Goal: Transaction & Acquisition: Purchase product/service

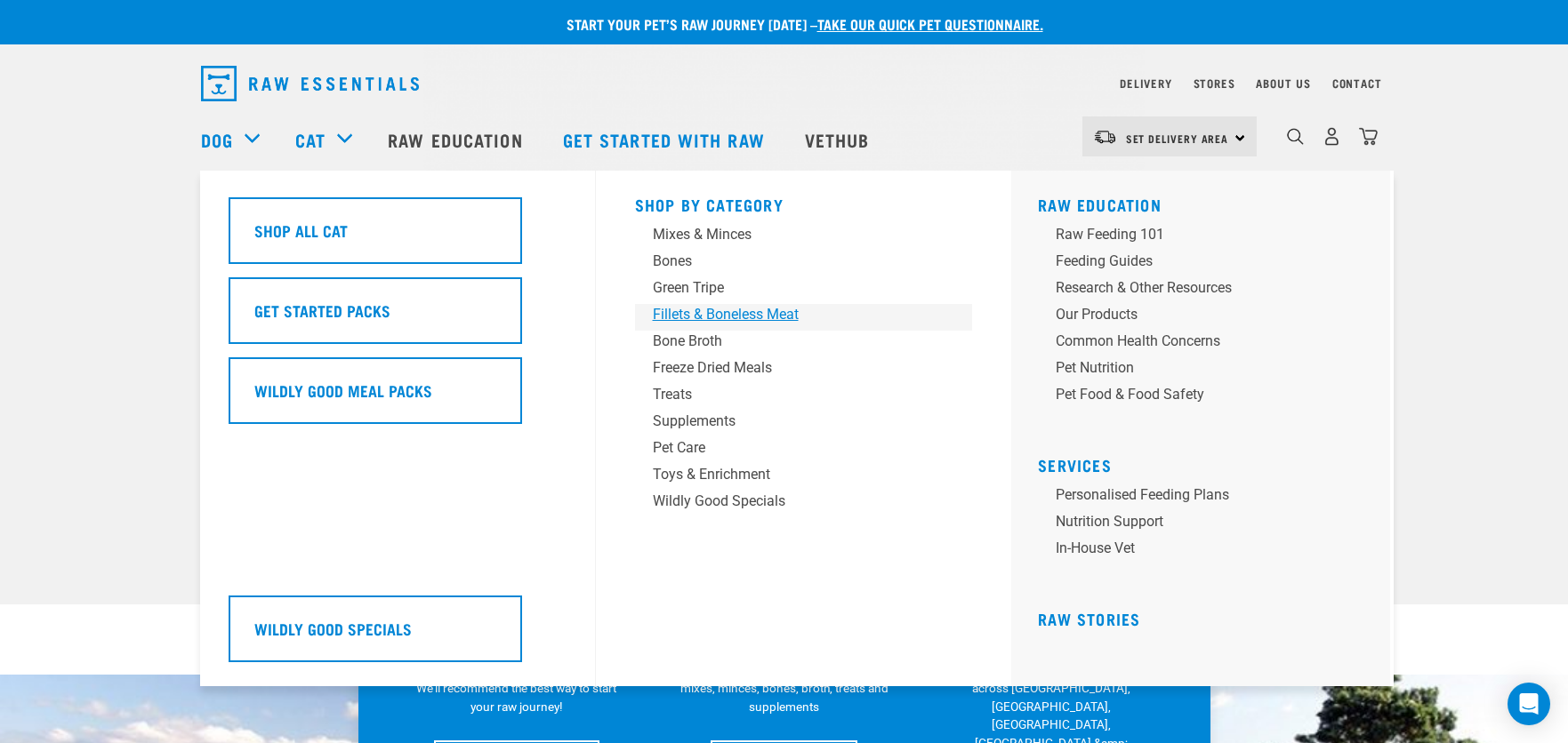
click at [724, 321] on div "Fillets & Boneless Meat" at bounding box center [791, 314] width 277 height 21
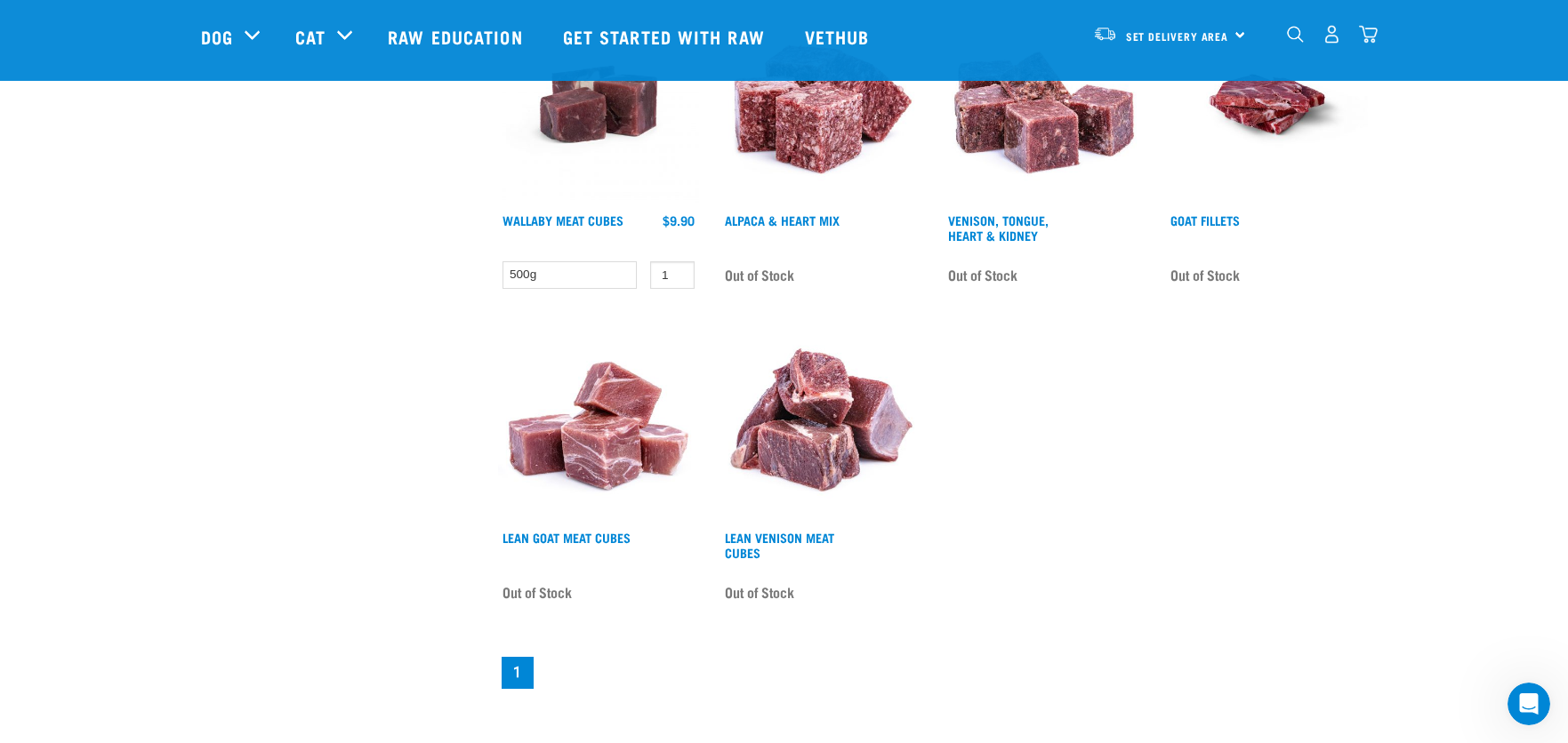
scroll to position [1245, 0]
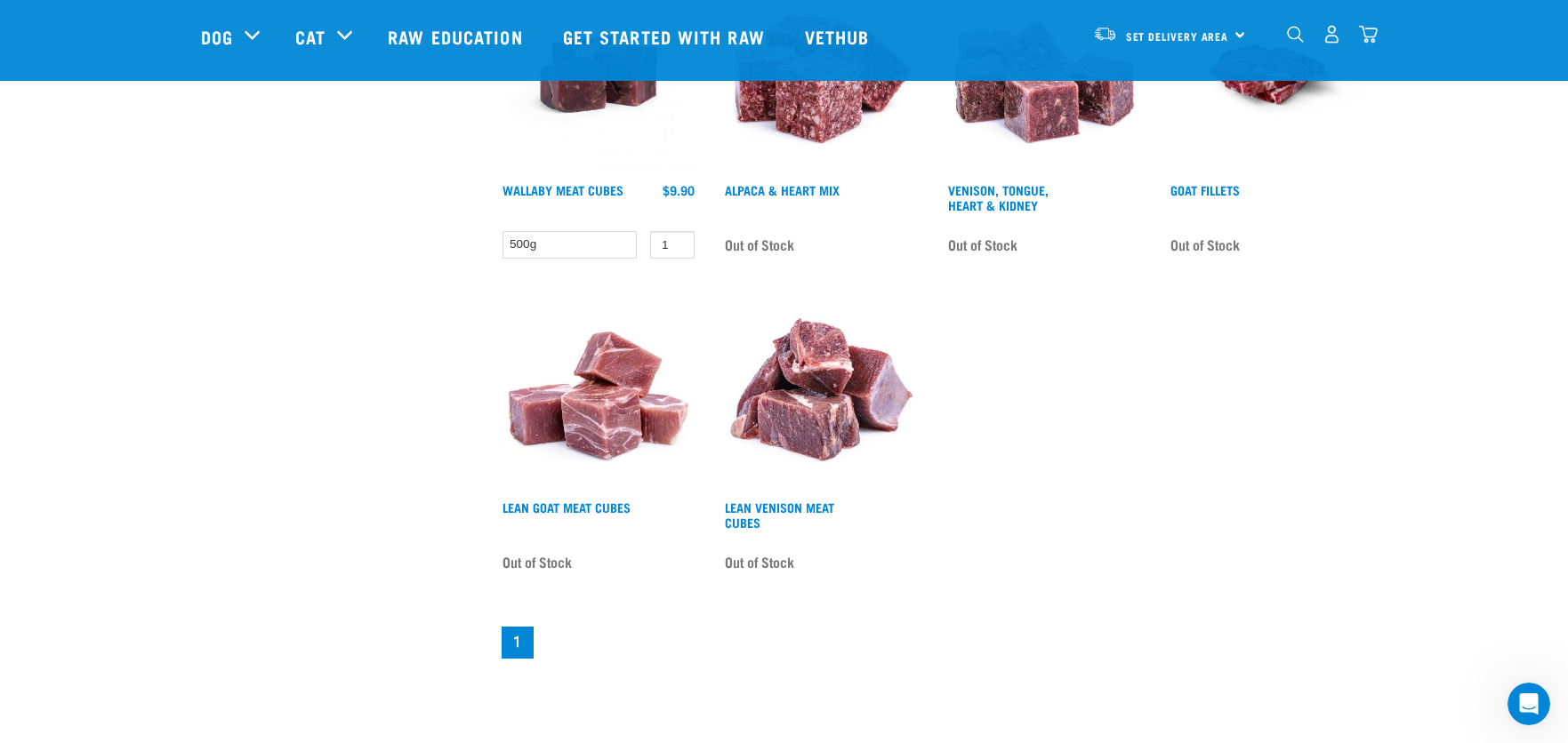
click at [611, 421] on img at bounding box center [598, 391] width 202 height 202
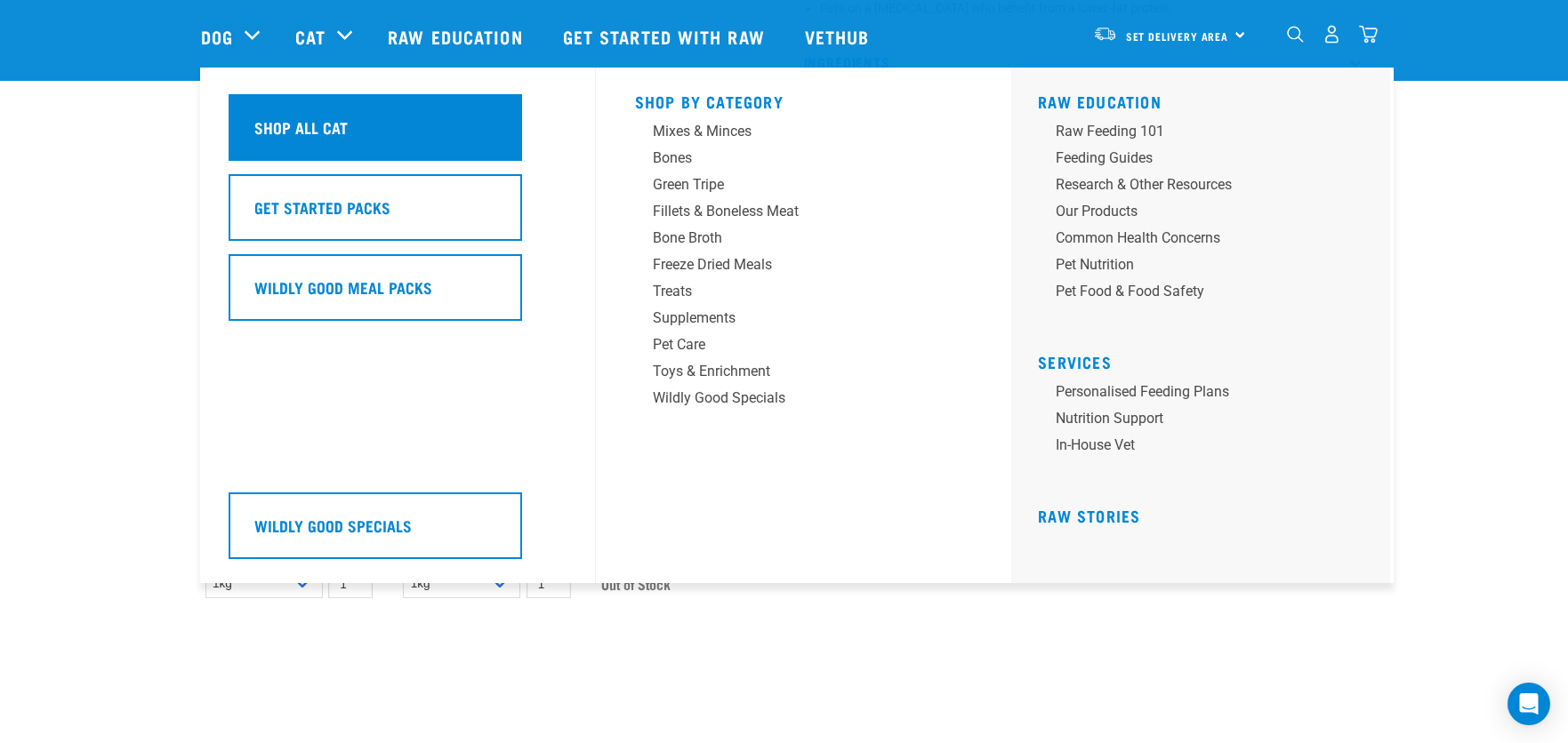
scroll to position [533, 0]
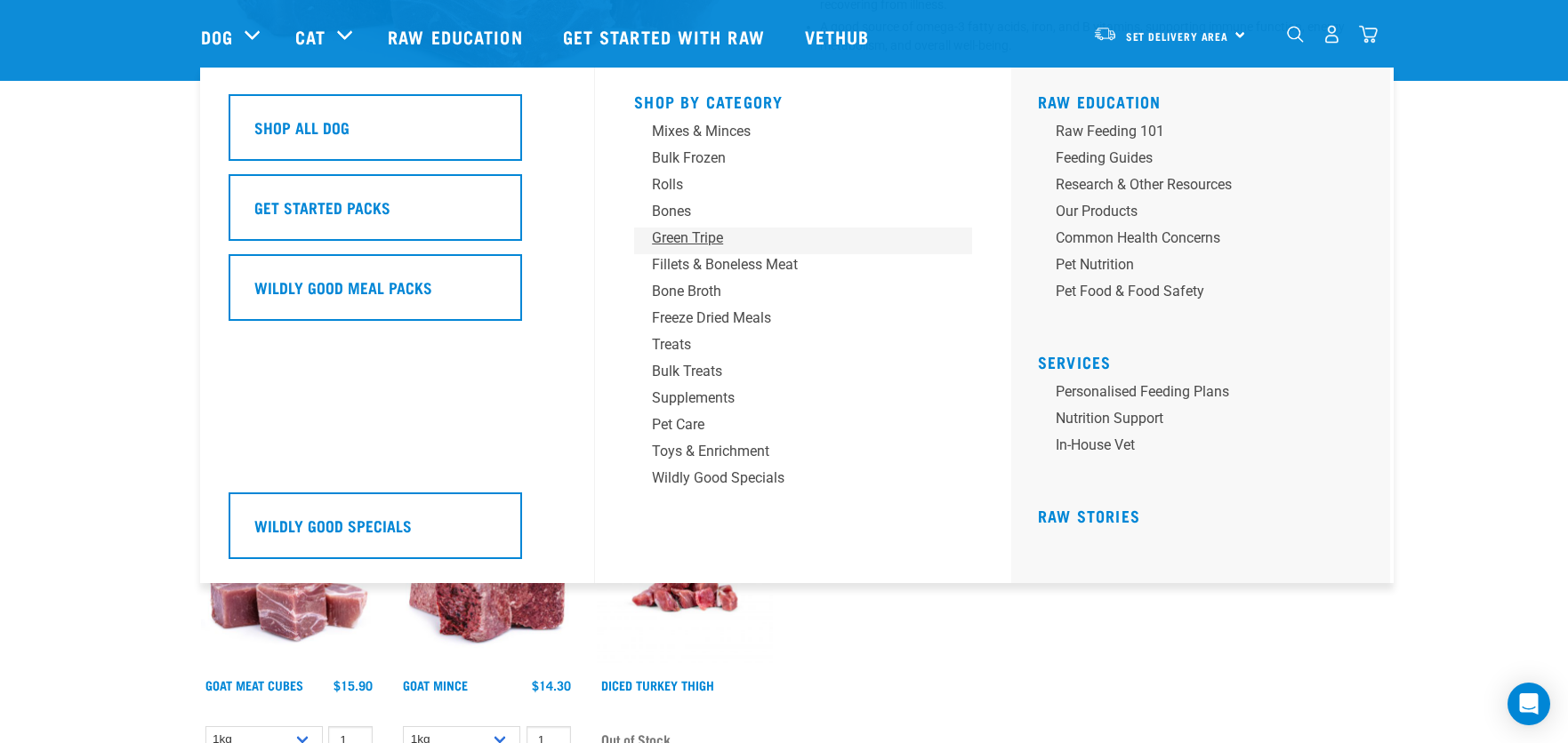
click at [699, 230] on div "Green Tripe" at bounding box center [790, 237] width 277 height 21
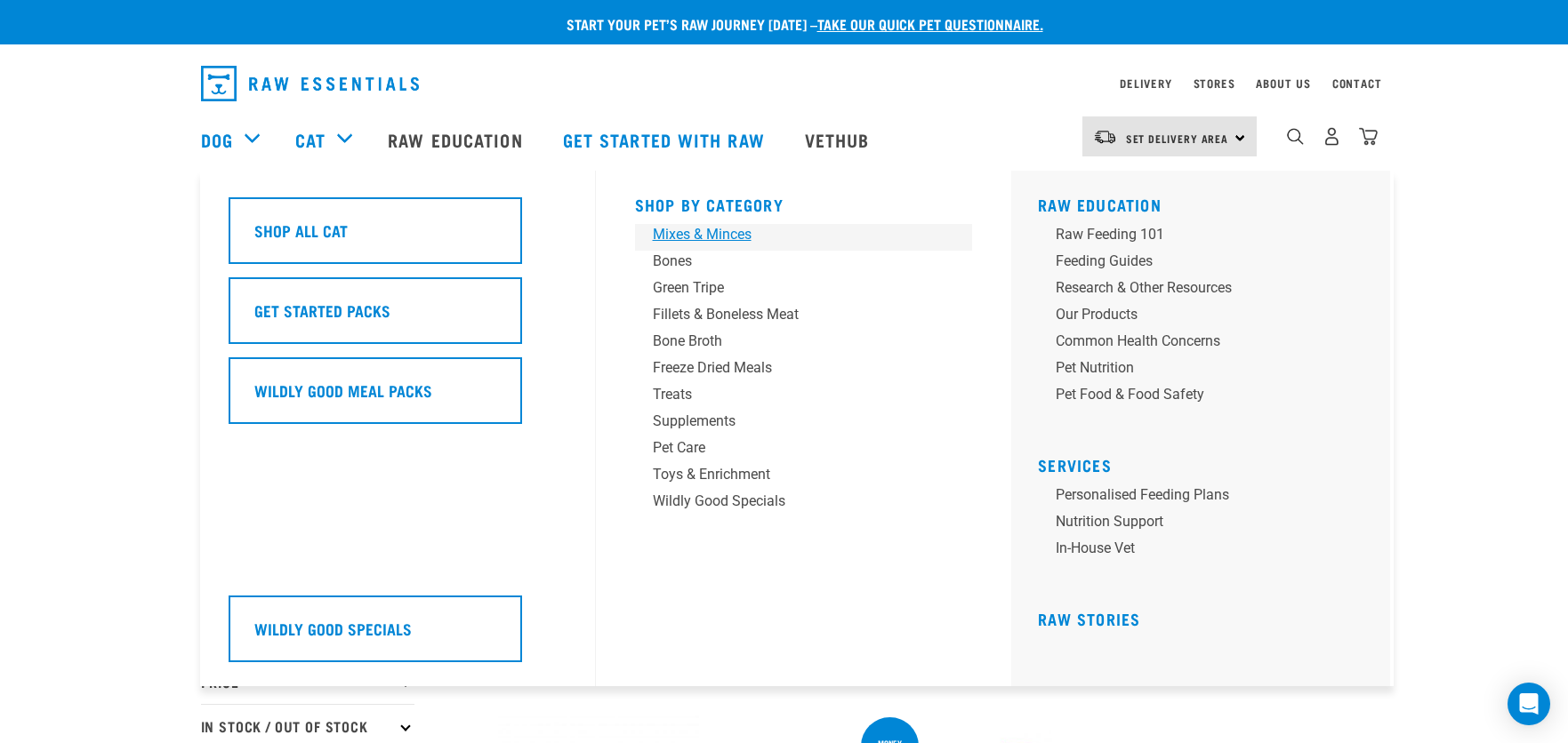
click at [713, 237] on div "Mixes & Minces" at bounding box center [791, 234] width 277 height 21
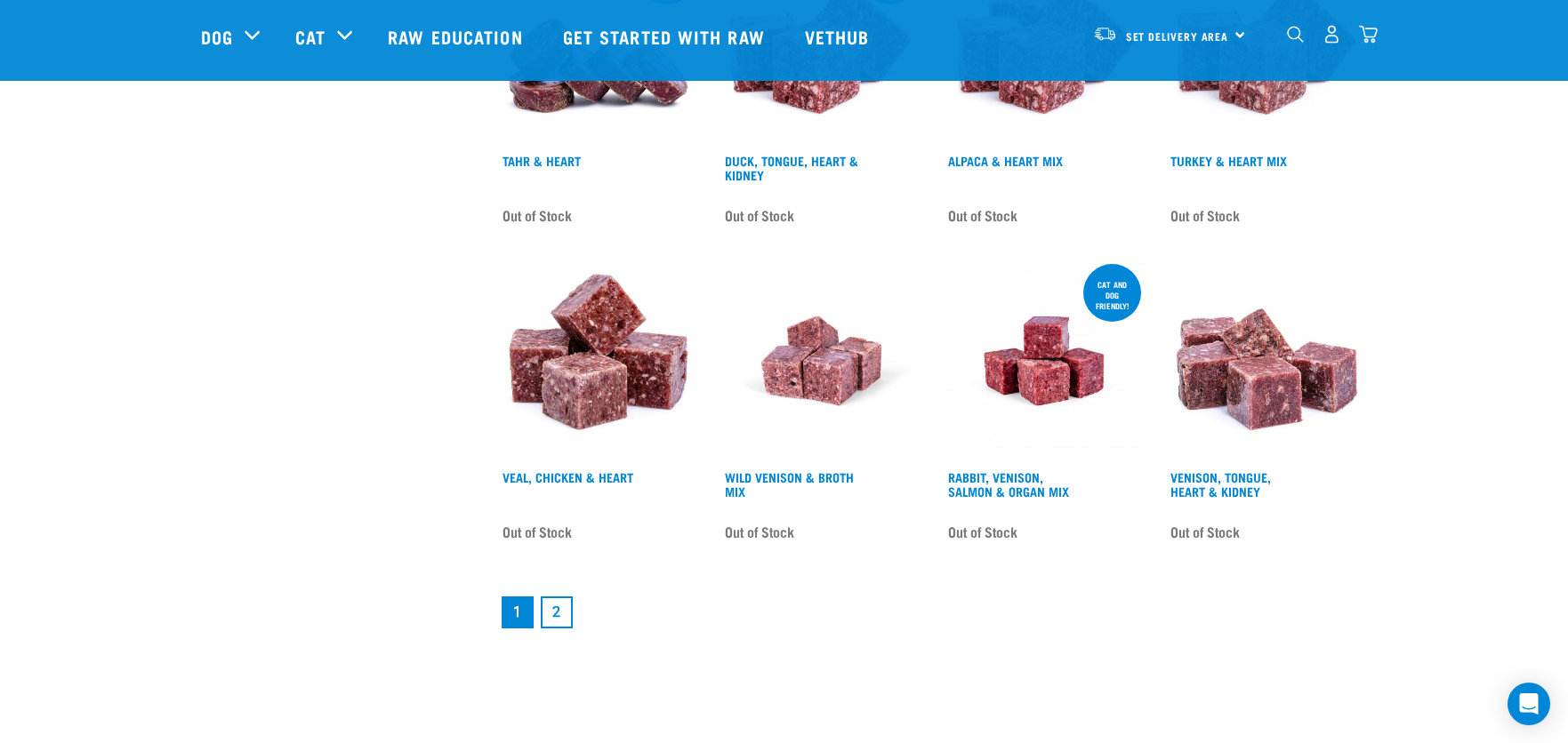
scroll to position [2311, 0]
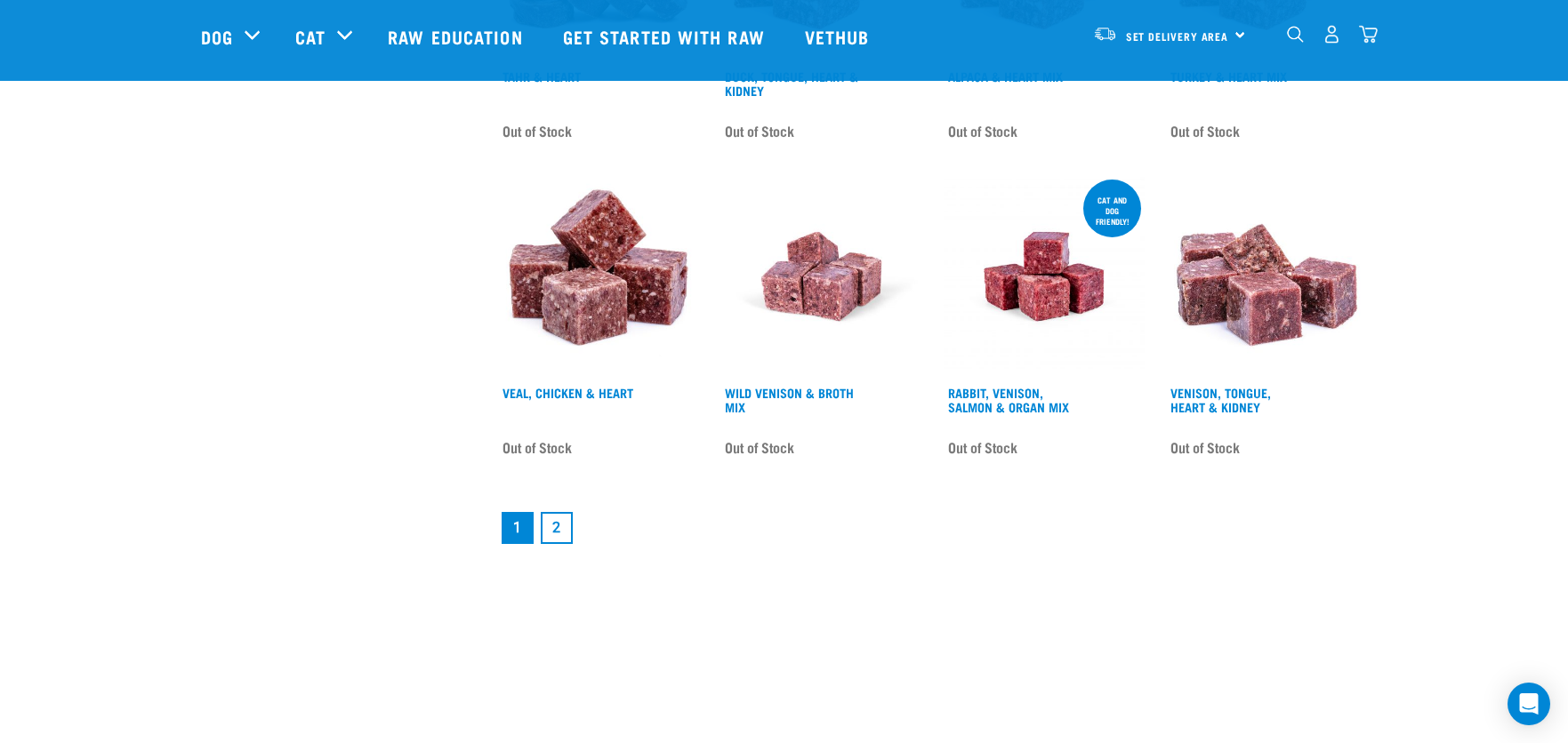
click at [550, 523] on link "2" at bounding box center [556, 528] width 32 height 32
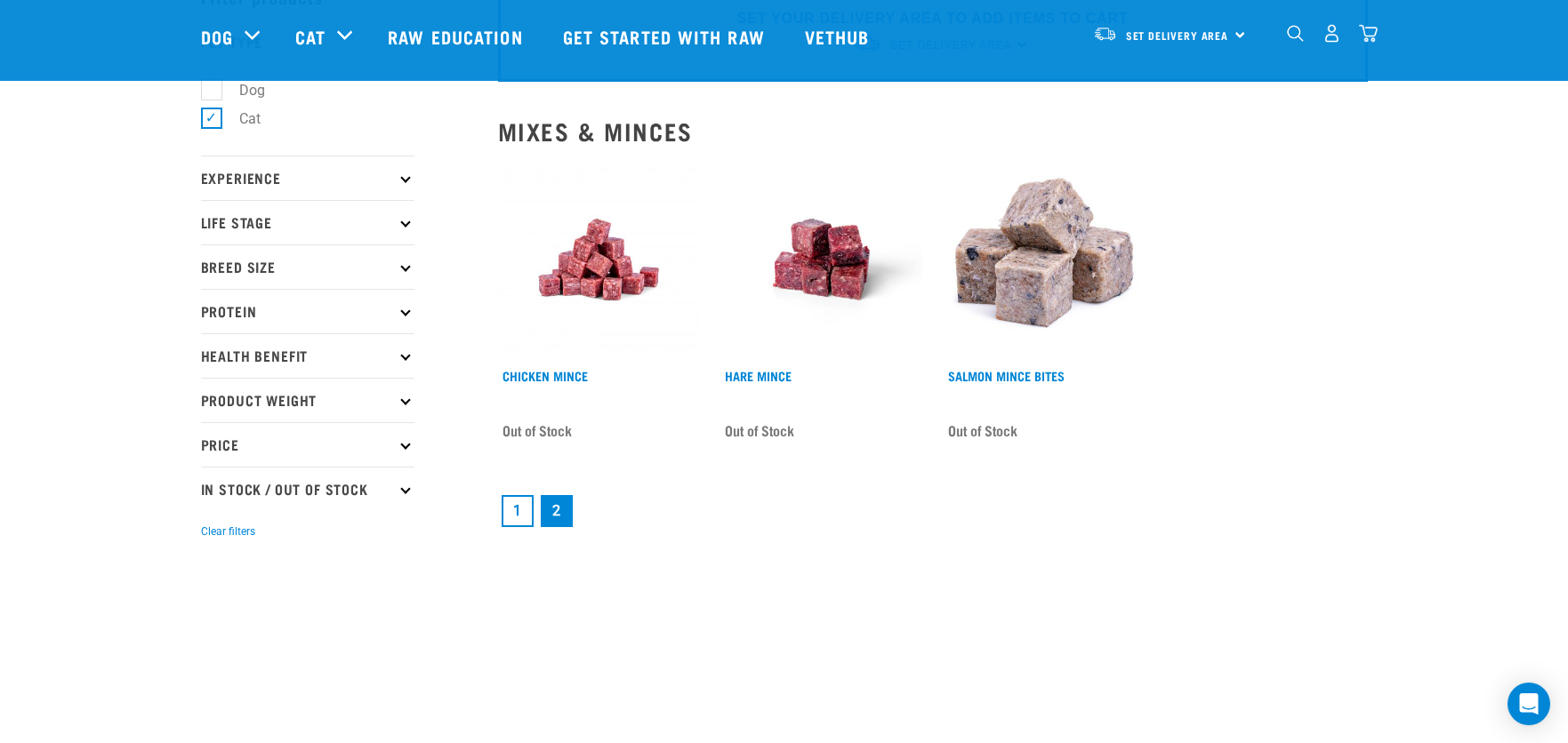
scroll to position [356, 0]
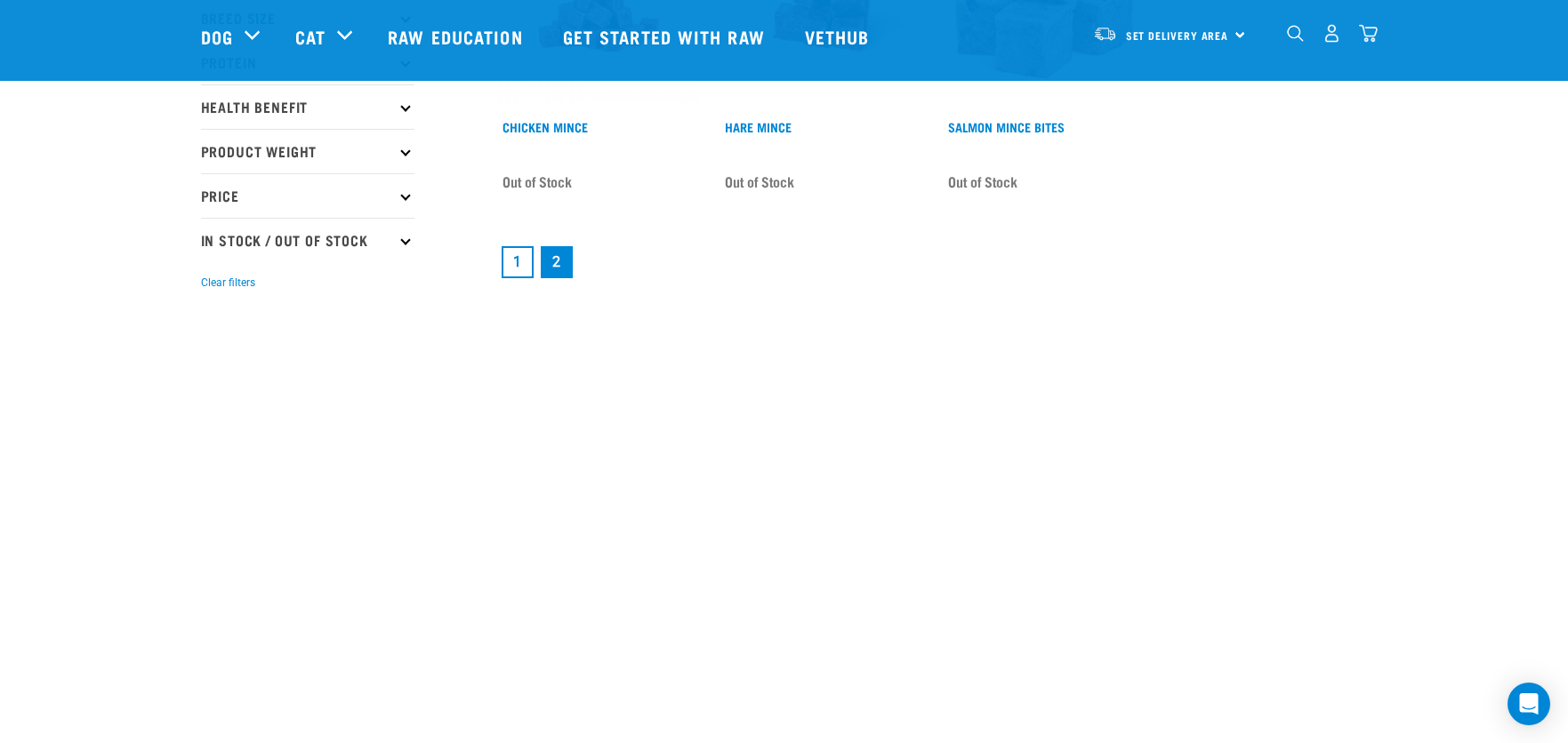
click at [510, 267] on link "1" at bounding box center [518, 262] width 32 height 32
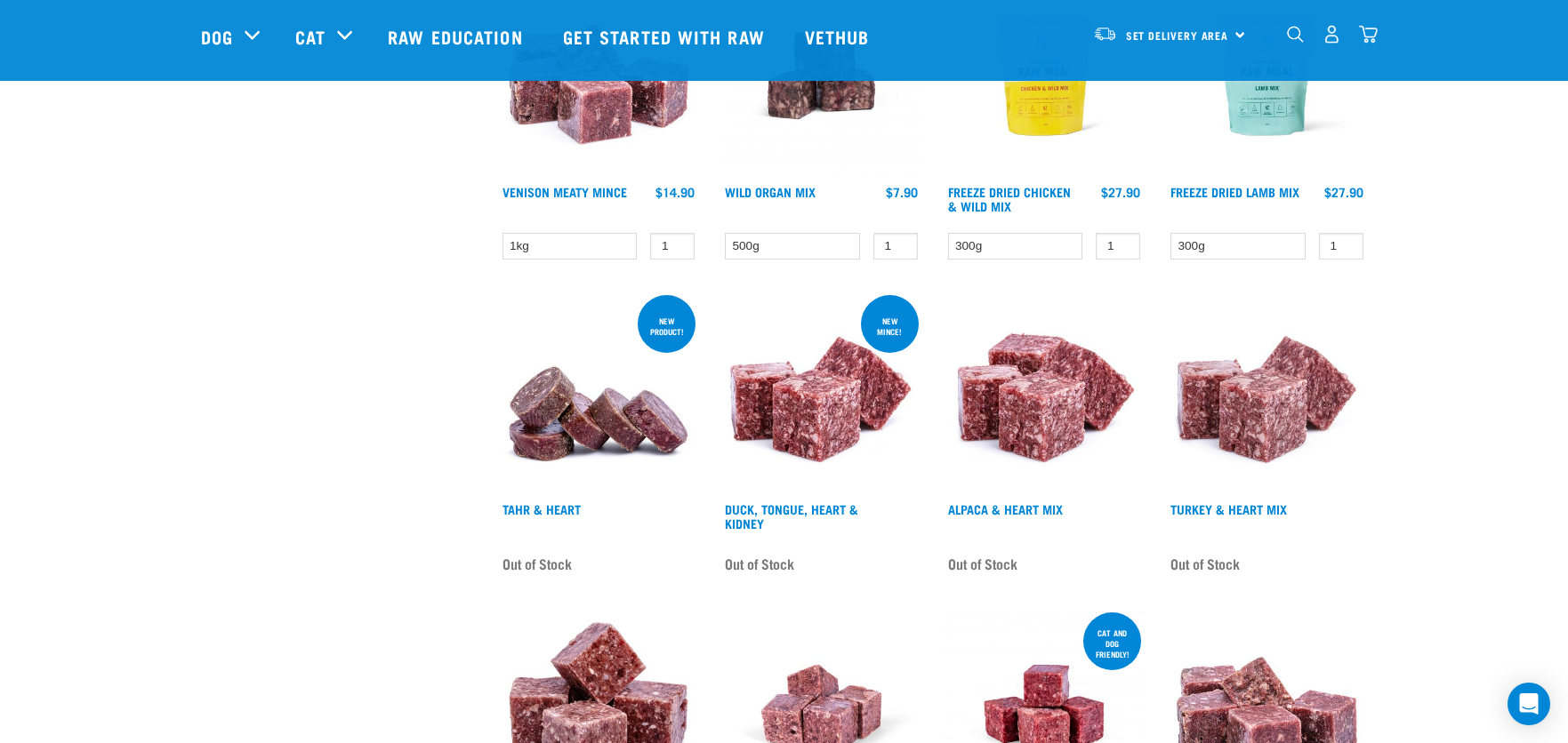
scroll to position [2134, 0]
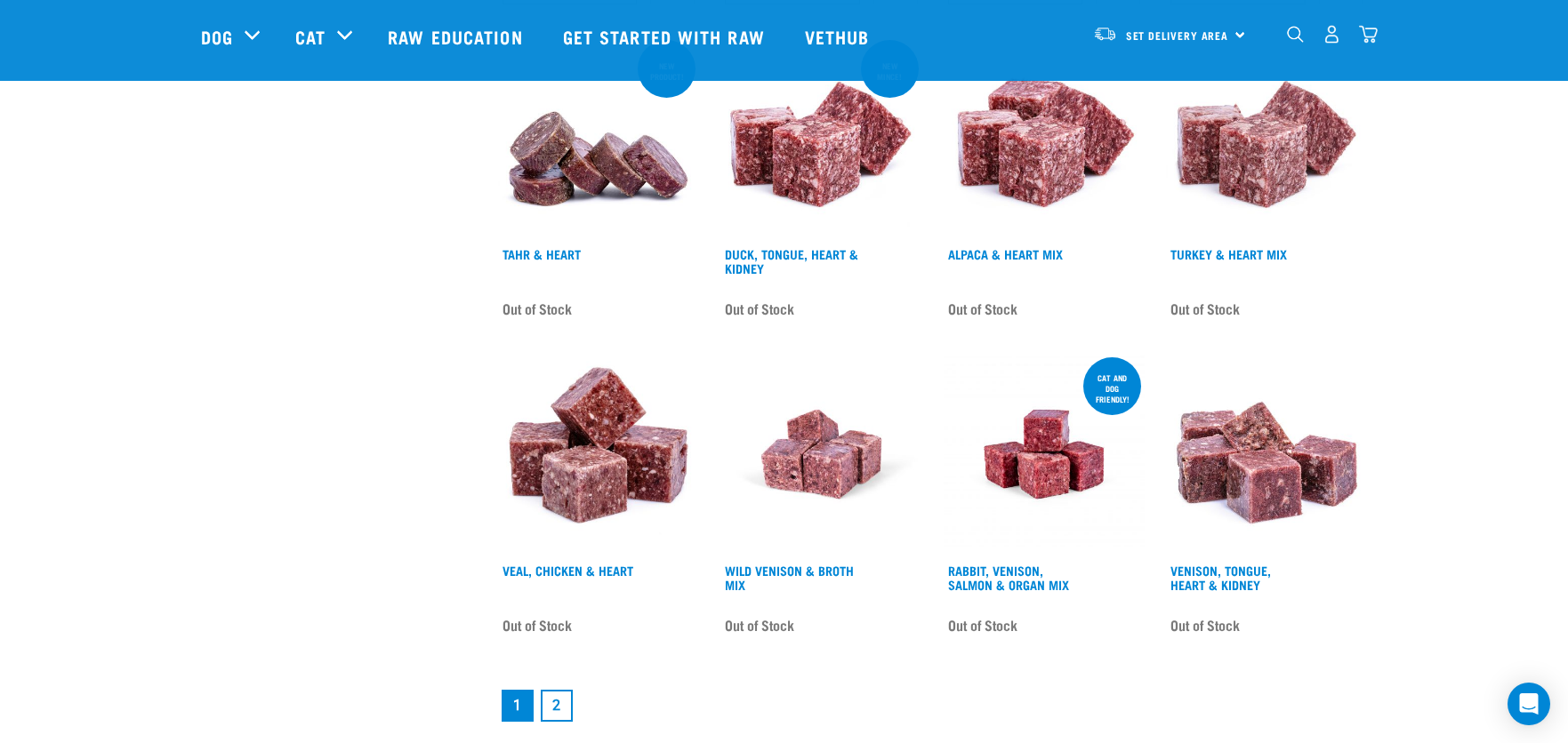
click at [1226, 151] on img at bounding box center [1266, 137] width 202 height 202
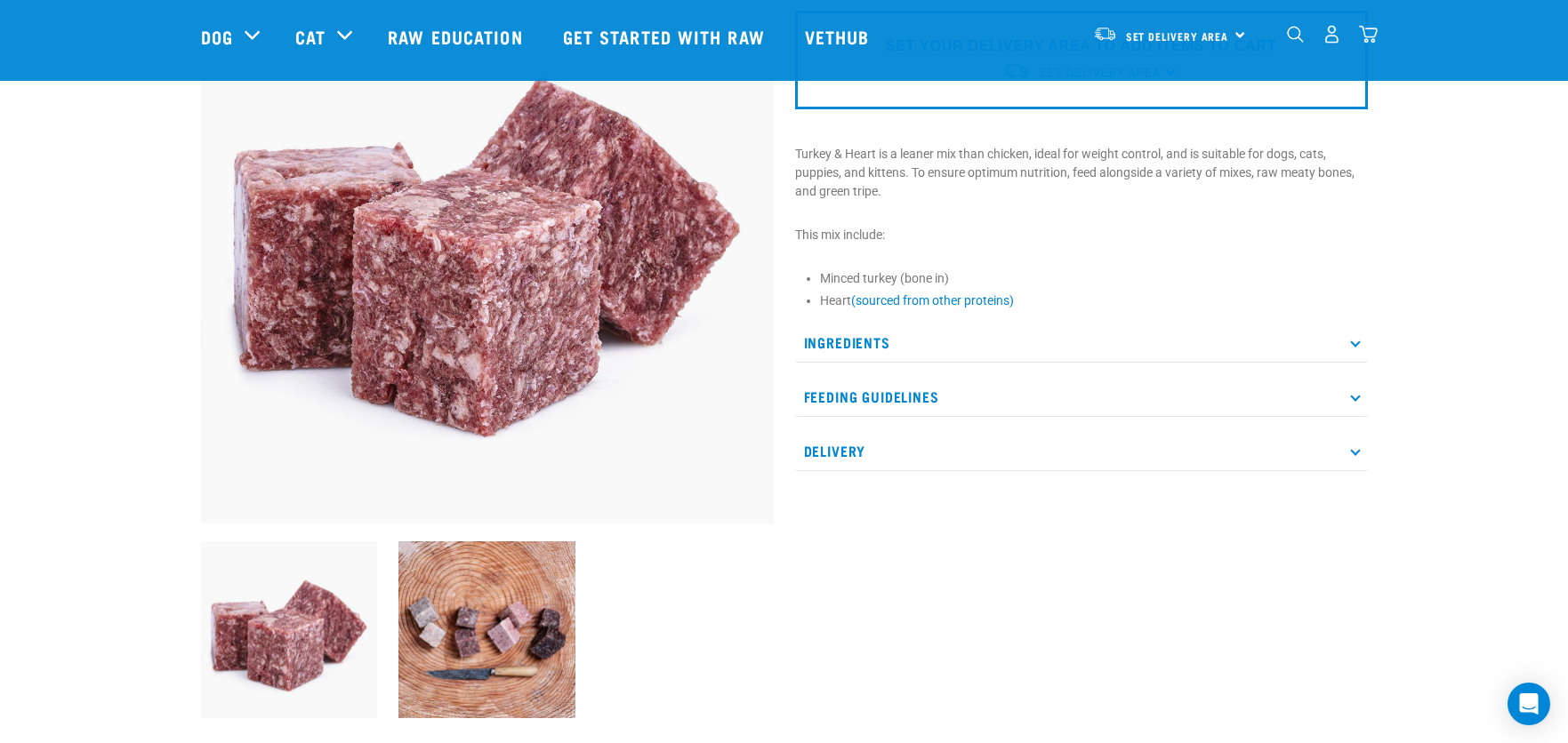
scroll to position [178, 0]
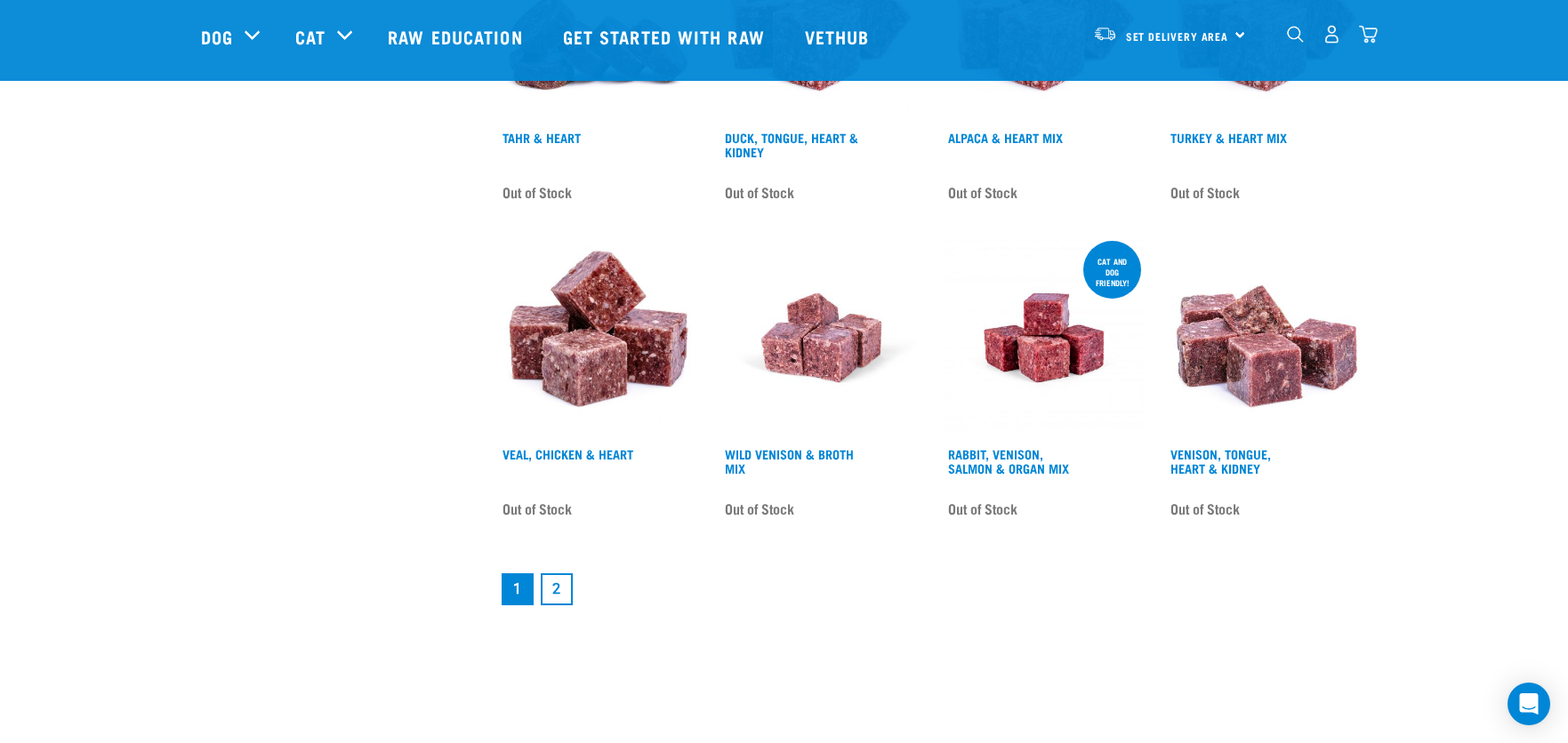
scroll to position [2265, 0]
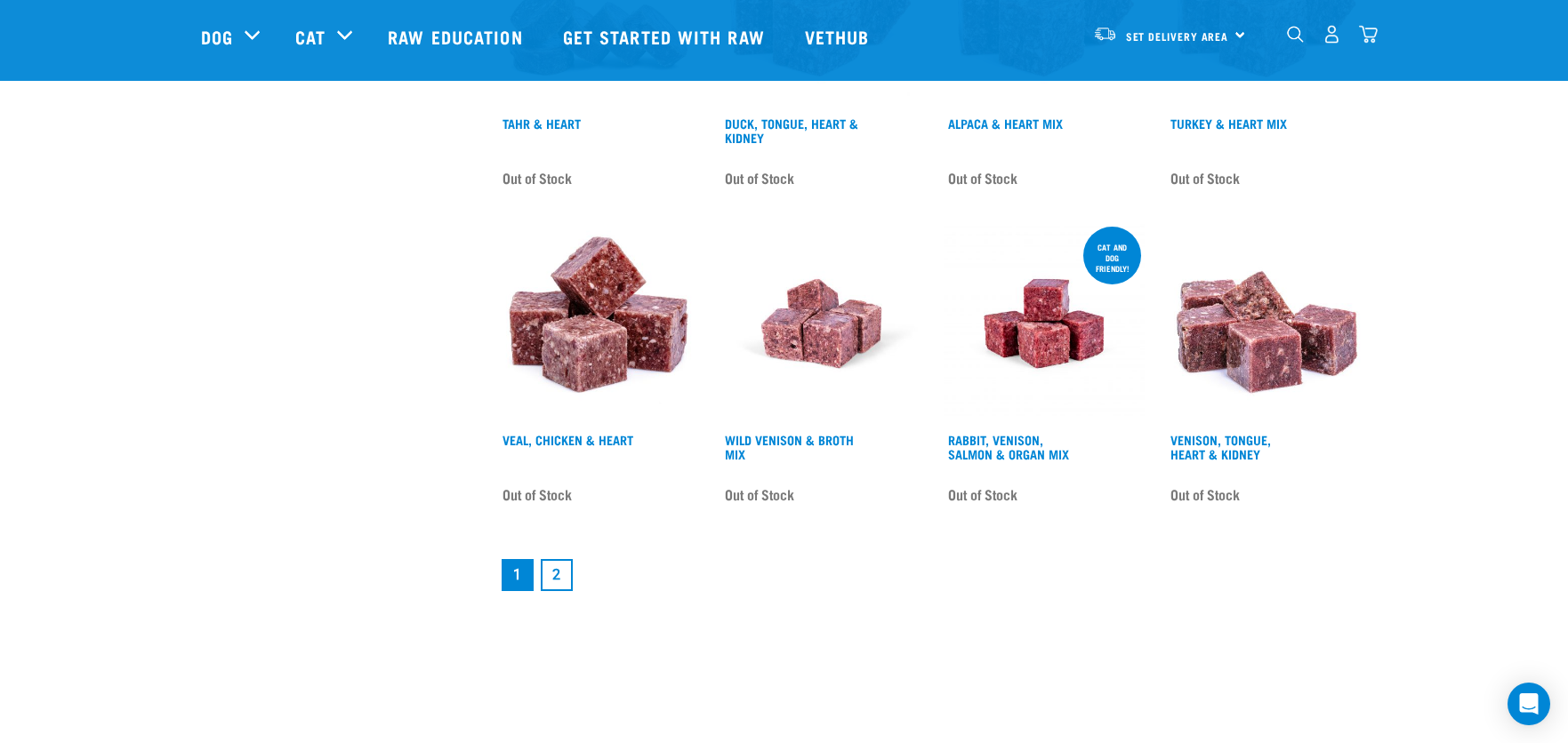
click at [557, 576] on link "2" at bounding box center [556, 575] width 32 height 32
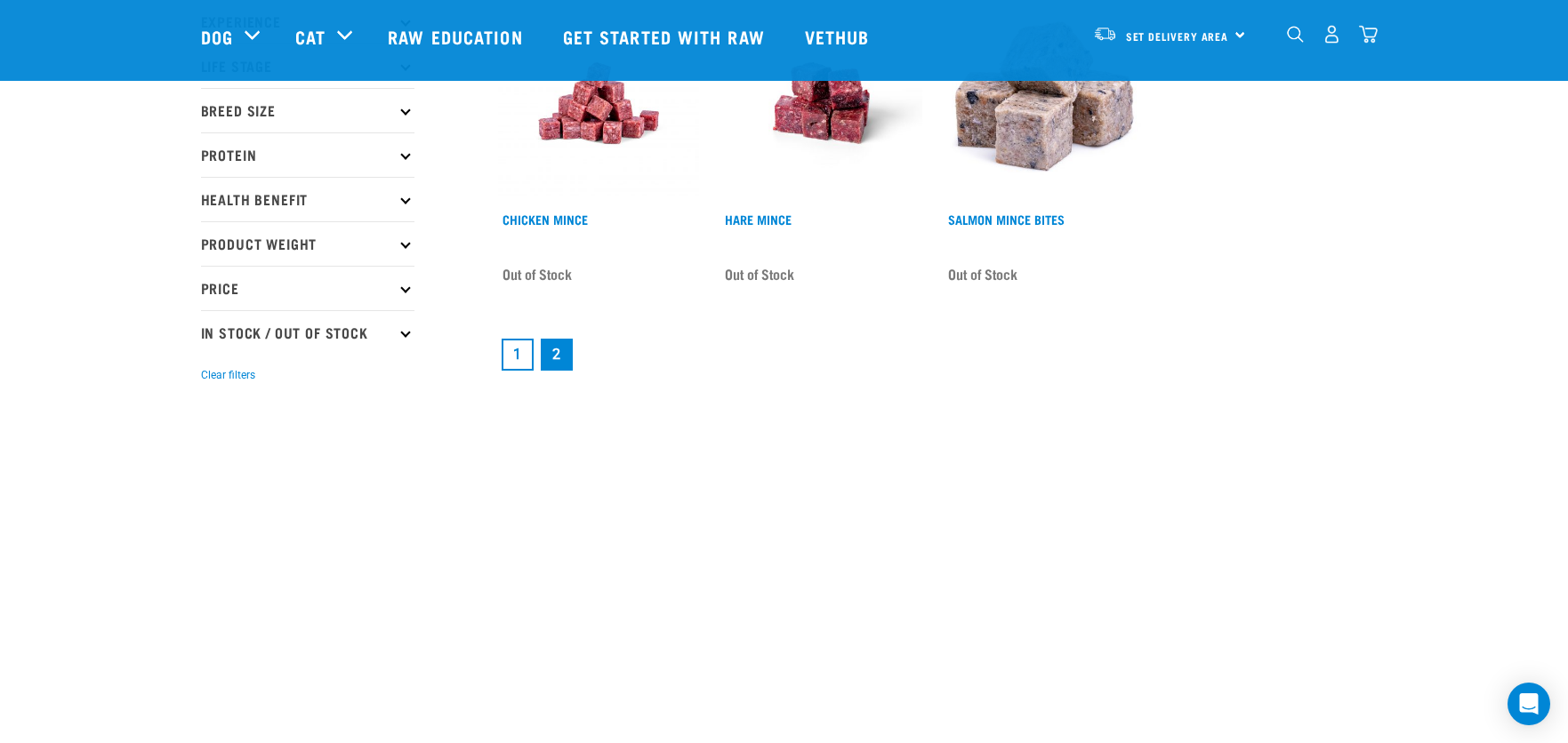
scroll to position [267, 0]
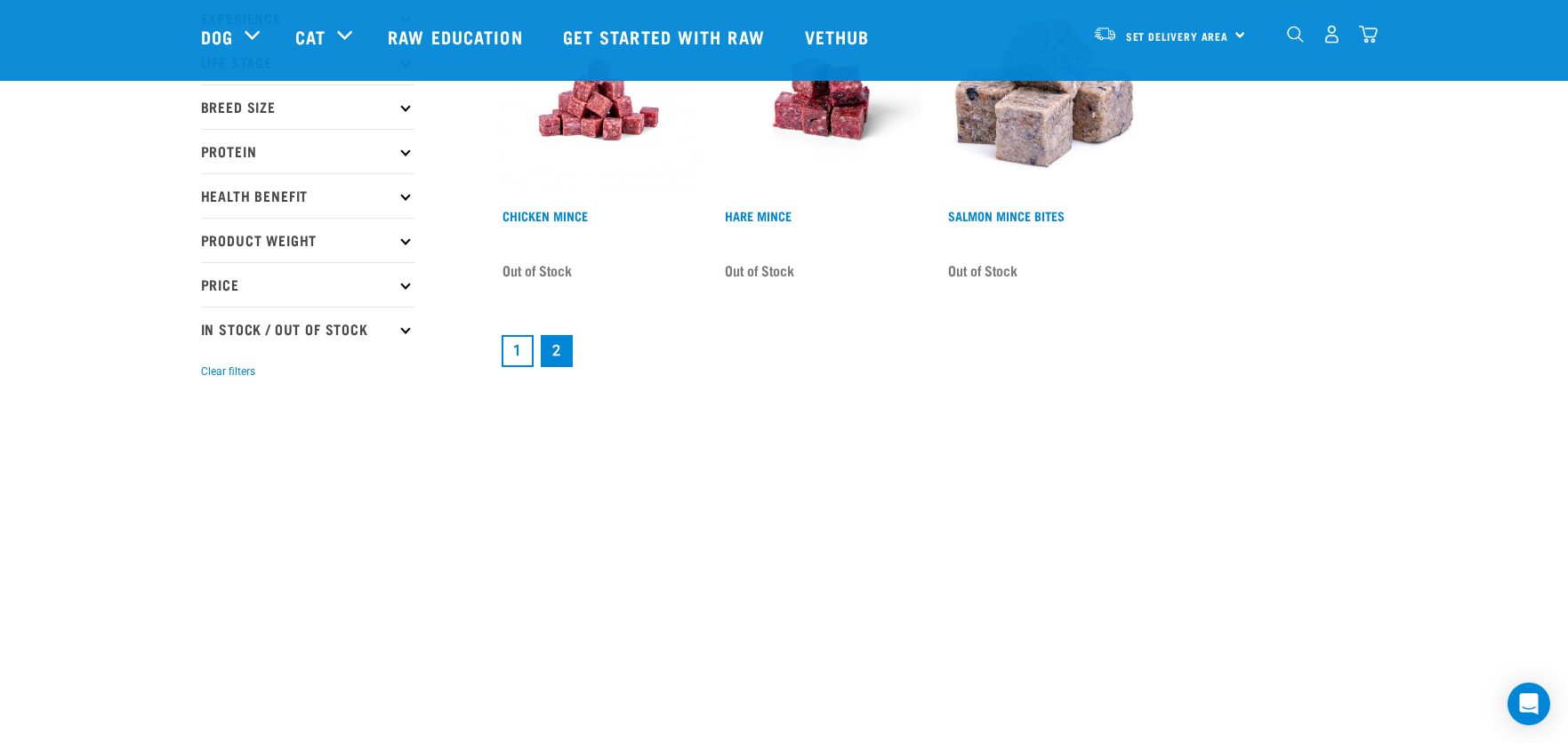
click at [519, 359] on link "1" at bounding box center [518, 351] width 32 height 32
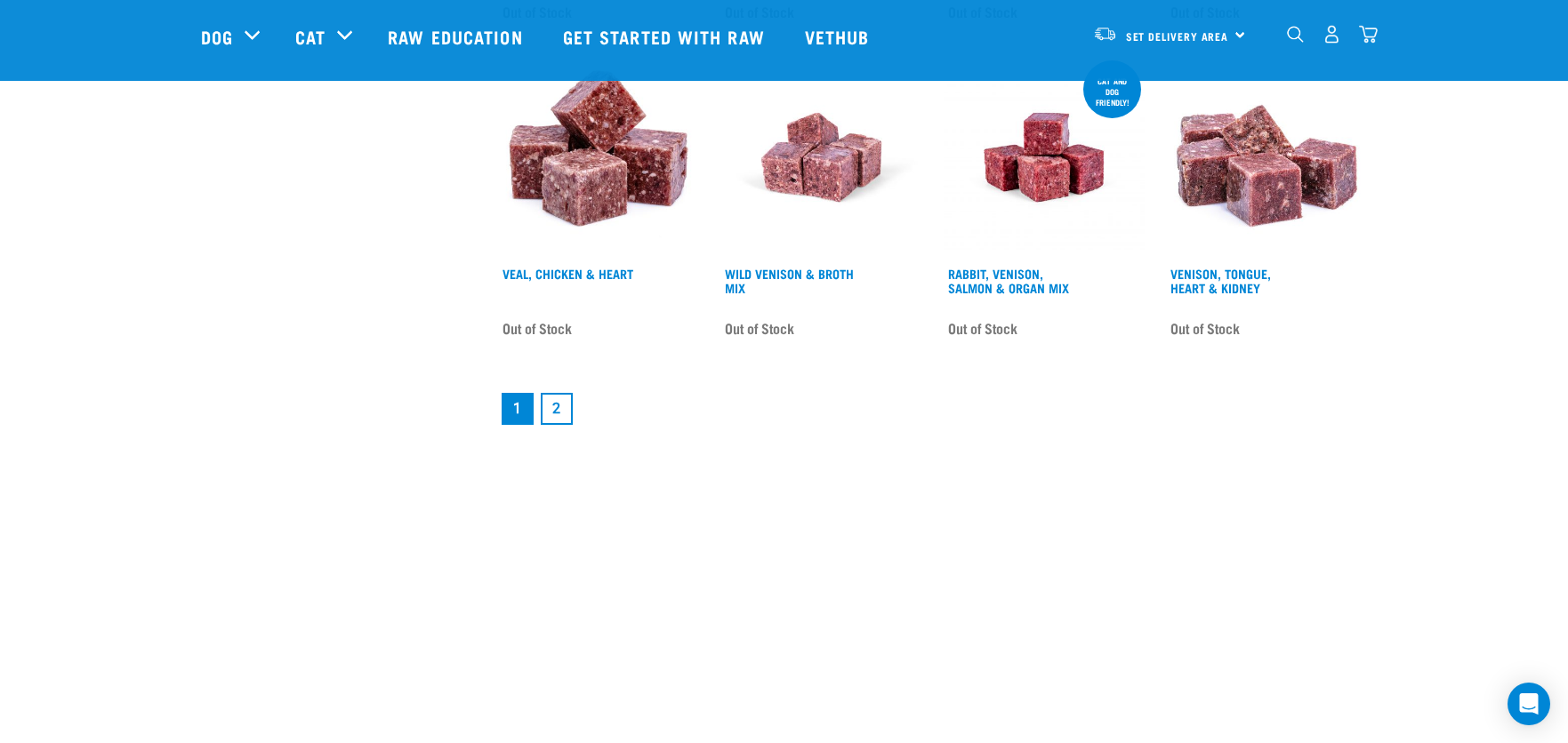
scroll to position [2401, 0]
